Goal: Transaction & Acquisition: Purchase product/service

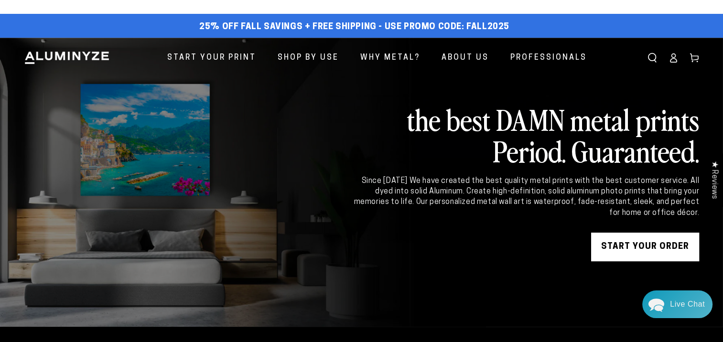
click at [676, 56] on icon at bounding box center [673, 58] width 10 height 10
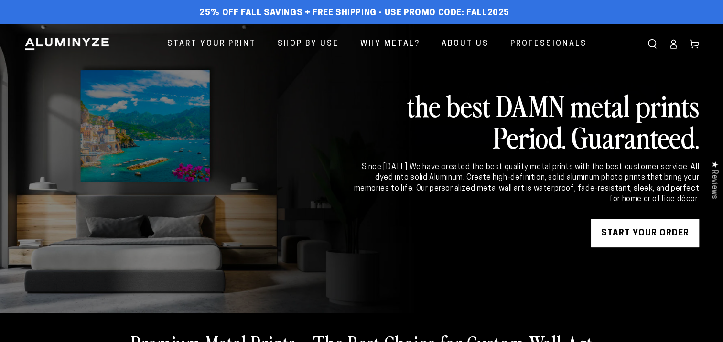
click at [675, 47] on icon at bounding box center [673, 44] width 10 height 10
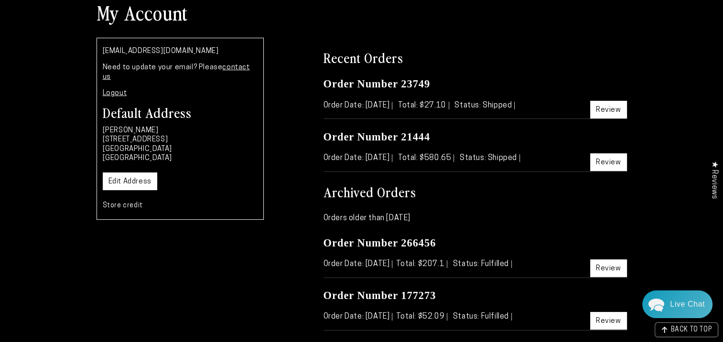
scroll to position [96, 0]
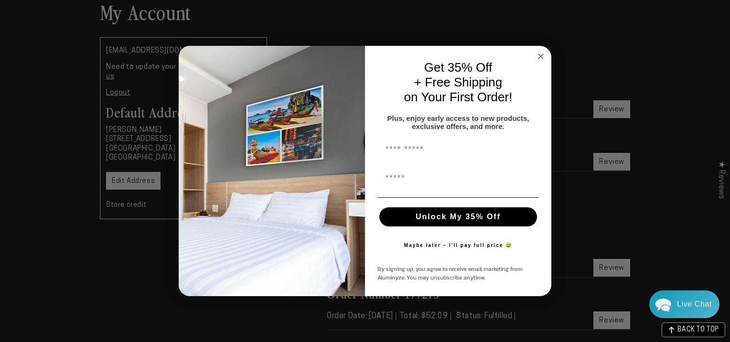
click at [541, 53] on circle "Close dialog" at bounding box center [540, 56] width 11 height 11
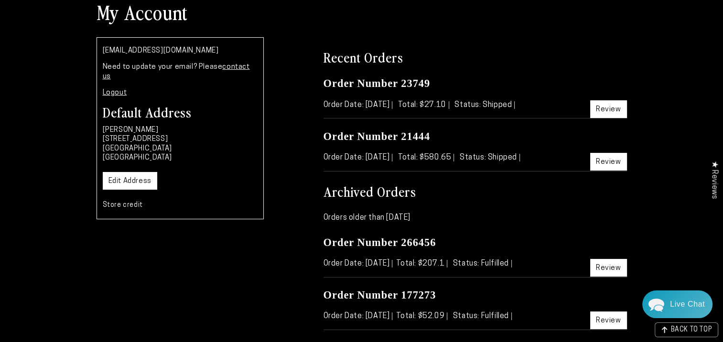
scroll to position [0, 0]
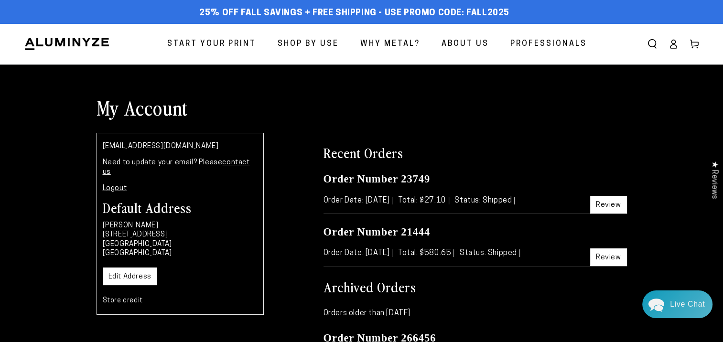
click at [242, 42] on span "Start Your Print" at bounding box center [211, 44] width 89 height 14
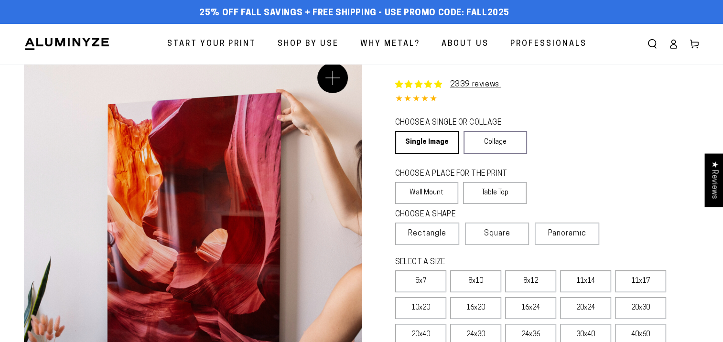
scroll to position [48, 0]
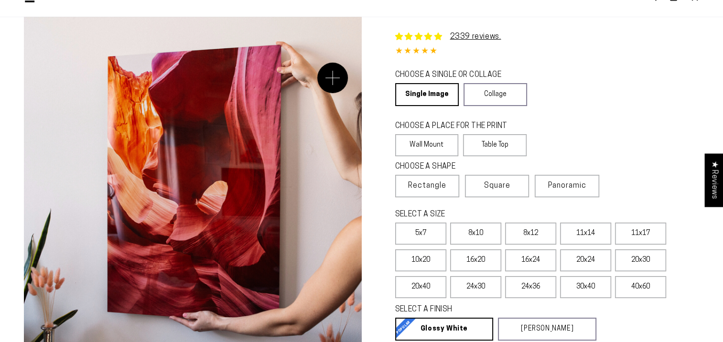
select select "**********"
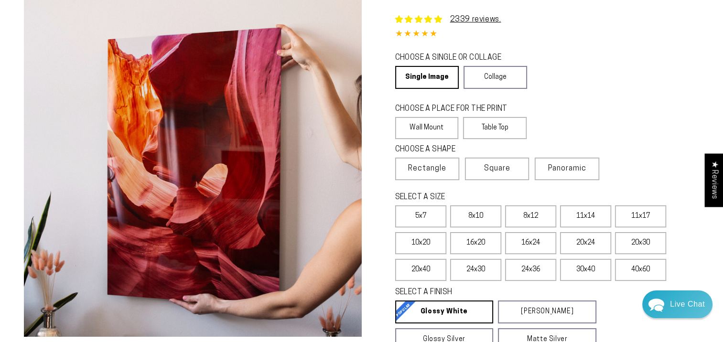
scroll to position [96, 0]
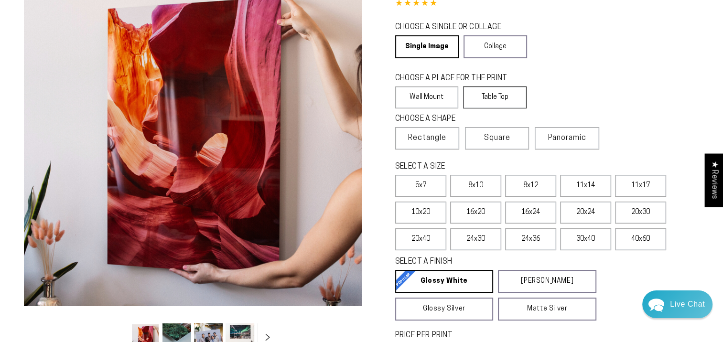
click at [494, 99] on label "Table Top" at bounding box center [495, 97] width 64 height 22
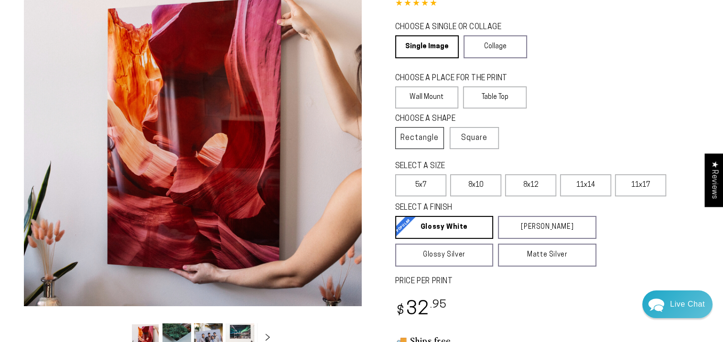
click at [425, 137] on span "Rectangle" at bounding box center [419, 137] width 38 height 11
click at [483, 180] on label "8x10" at bounding box center [475, 185] width 51 height 22
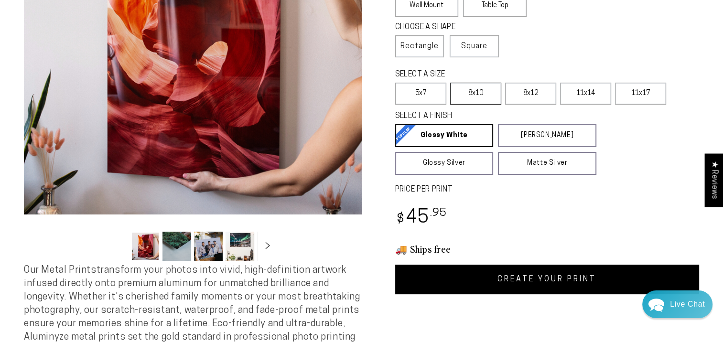
scroll to position [191, 0]
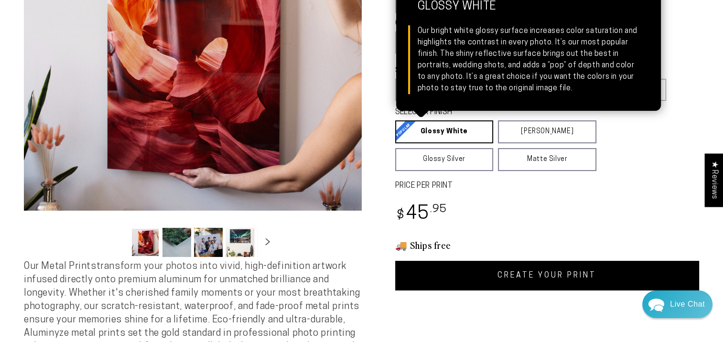
click at [448, 138] on link "Glossy White Glossy White Our bright white glossy surface increases color satur…" at bounding box center [444, 131] width 98 height 23
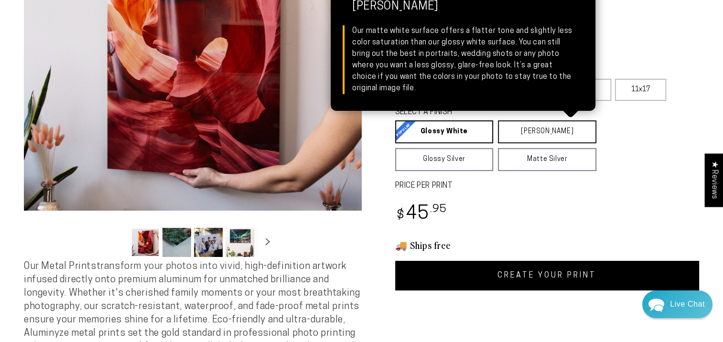
click at [533, 136] on link "Matte White Matte White Our matte white surface offers a flatter tone and sligh…" at bounding box center [547, 131] width 98 height 23
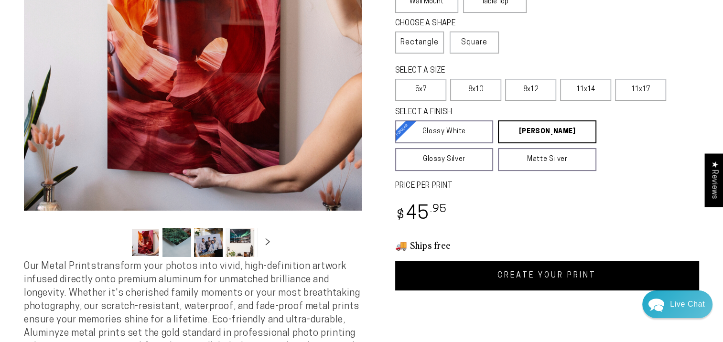
click at [497, 186] on label "PRICE PER PRINT" at bounding box center [547, 186] width 304 height 11
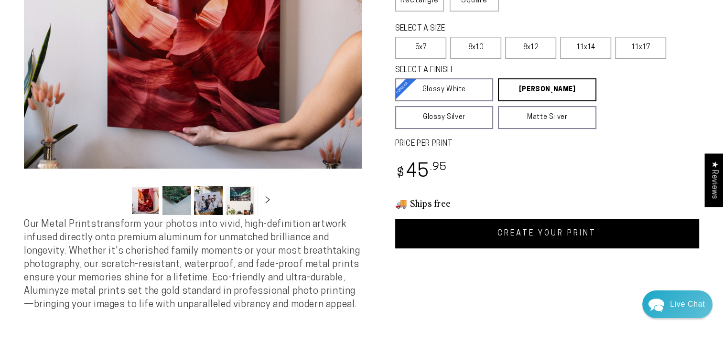
scroll to position [143, 0]
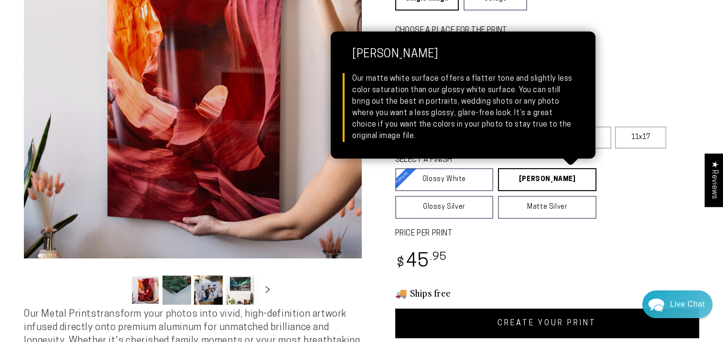
click at [515, 182] on link "Matte White Matte White Our matte white surface offers a flatter tone and sligh…" at bounding box center [547, 179] width 98 height 23
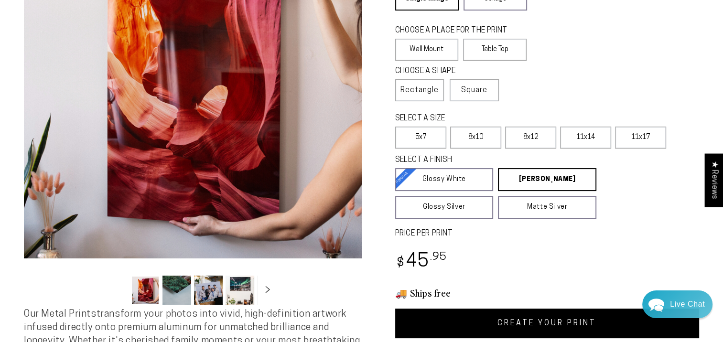
click at [516, 233] on label "PRICE PER PRINT" at bounding box center [547, 233] width 304 height 11
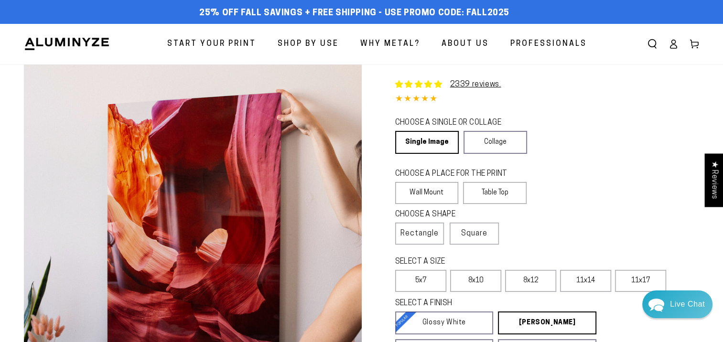
scroll to position [191, 0]
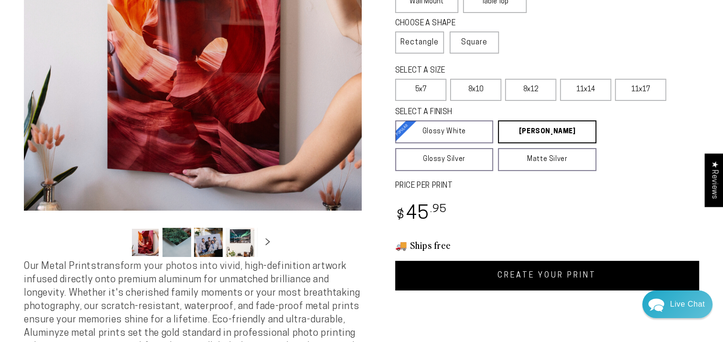
click at [492, 270] on link "CREATE YOUR PRINT" at bounding box center [547, 276] width 304 height 30
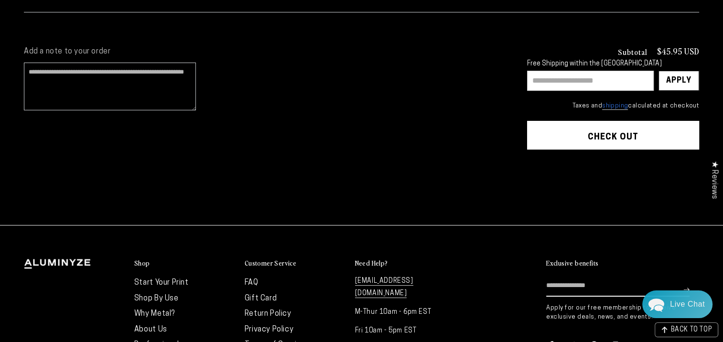
scroll to position [239, 0]
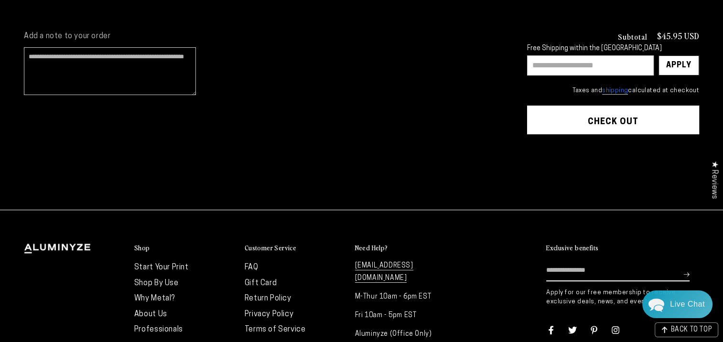
click at [543, 66] on input "text" at bounding box center [590, 65] width 127 height 20
type input "********"
click at [690, 64] on div "Apply" at bounding box center [678, 65] width 25 height 19
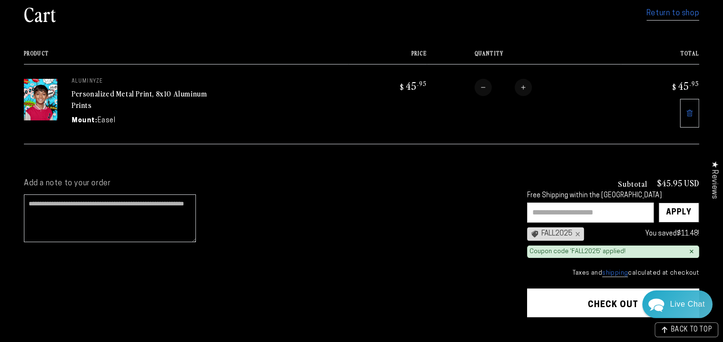
scroll to position [191, 0]
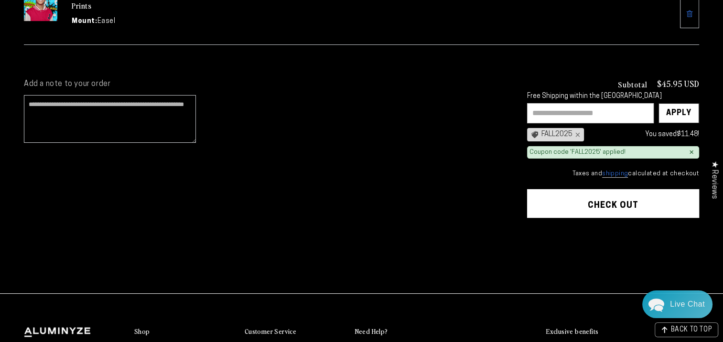
click at [577, 198] on button "Check out" at bounding box center [613, 203] width 172 height 29
